Goal: Check status: Check status

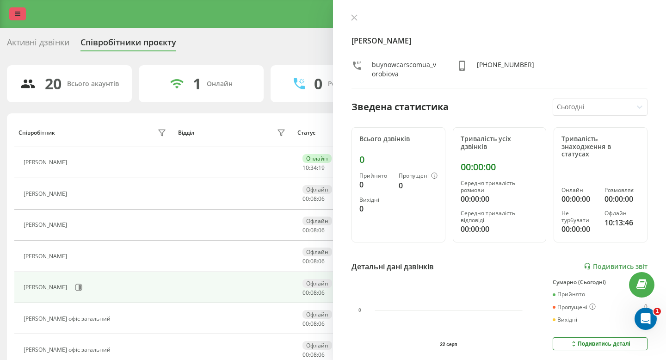
click at [20, 7] on link at bounding box center [17, 13] width 17 height 13
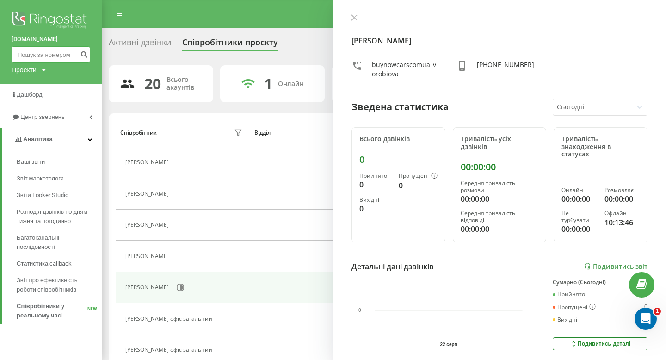
click at [36, 55] on input at bounding box center [51, 54] width 79 height 17
paste input "0972275955"
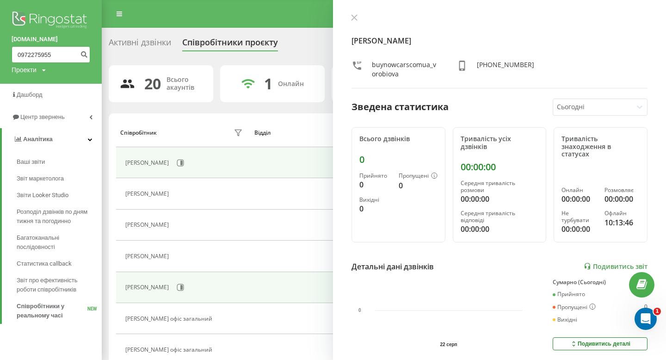
type input "0972275955"
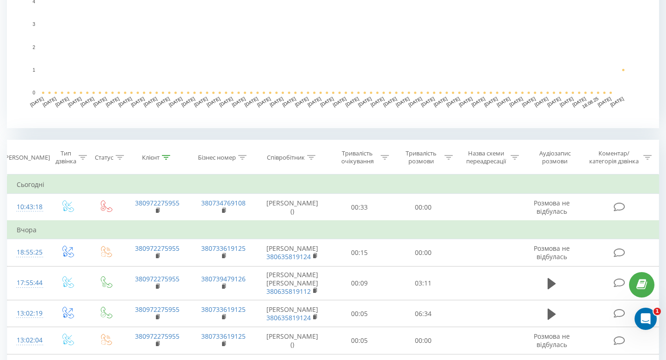
scroll to position [317, 0]
